Goal: Submit feedback/report problem: Provide input to the site owners about the experience or issues

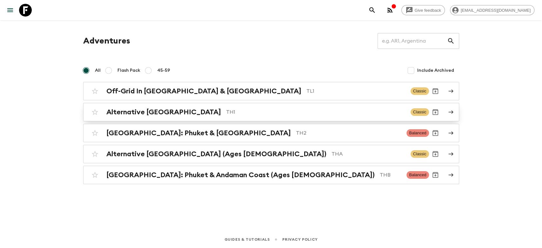
click at [194, 116] on div "Alternative [GEOGRAPHIC_DATA] TH1" at bounding box center [255, 112] width 299 height 8
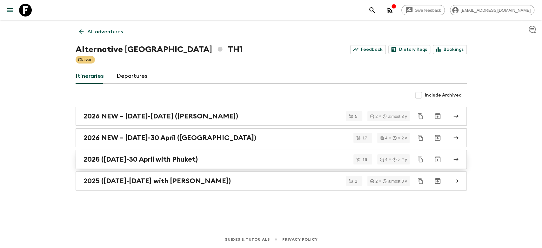
click at [216, 160] on div "2025 ([DATE]-30 April with Phuket)" at bounding box center [264, 159] width 363 height 8
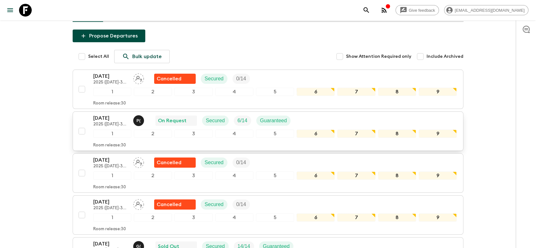
scroll to position [70, 0]
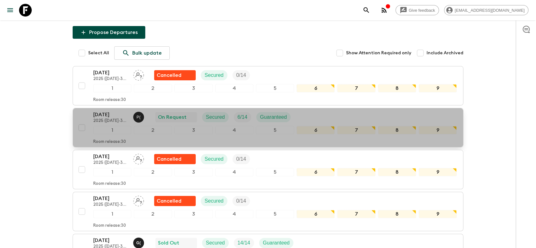
click at [307, 118] on div "[DATE] 2025 ([DATE]-30 April with Phuket) P ( On Request Secured 6 / 14 Guarant…" at bounding box center [275, 117] width 364 height 13
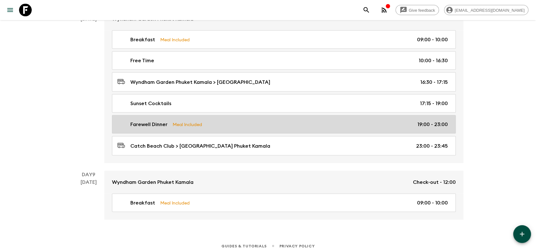
scroll to position [1272, 0]
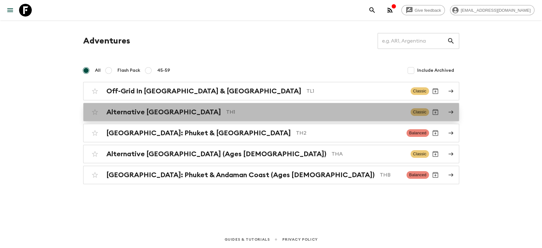
click at [226, 110] on p "TH1" at bounding box center [315, 112] width 179 height 8
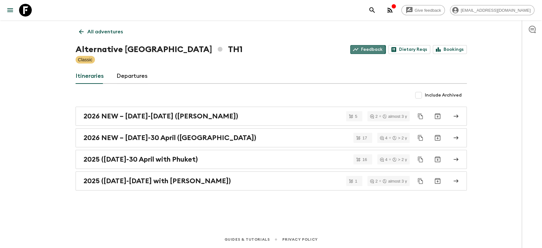
click at [370, 50] on link "Feedback" at bounding box center [368, 49] width 36 height 9
